Goal: Information Seeking & Learning: Compare options

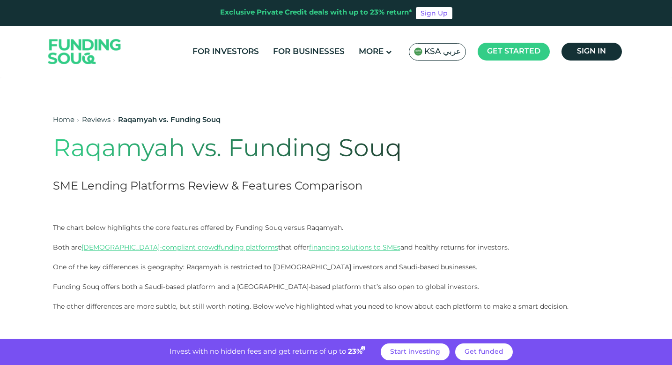
click at [103, 124] on div "Reviews" at bounding box center [96, 120] width 29 height 11
click at [97, 118] on link "Reviews" at bounding box center [96, 120] width 29 height 7
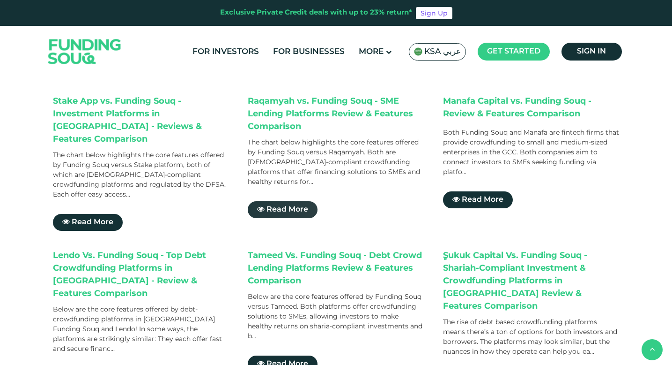
scroll to position [297, 0]
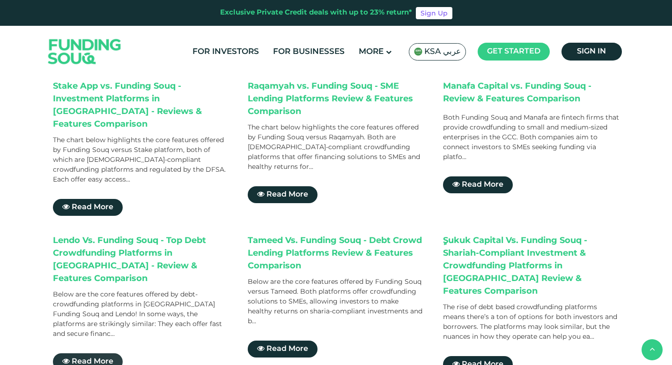
click at [97, 358] on span "Read More" at bounding box center [93, 361] width 42 height 7
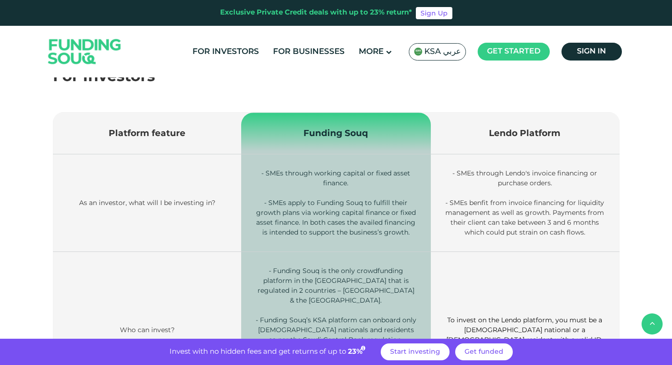
scroll to position [362, 0]
